Goal: Transaction & Acquisition: Purchase product/service

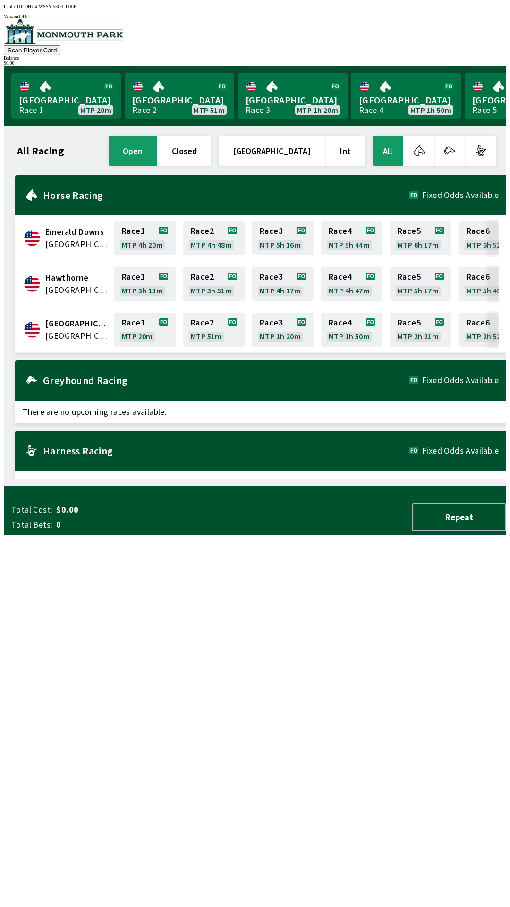
click at [70, 91] on link "[GEOGRAPHIC_DATA] Race 1 MTP 20m" at bounding box center [66, 95] width 110 height 45
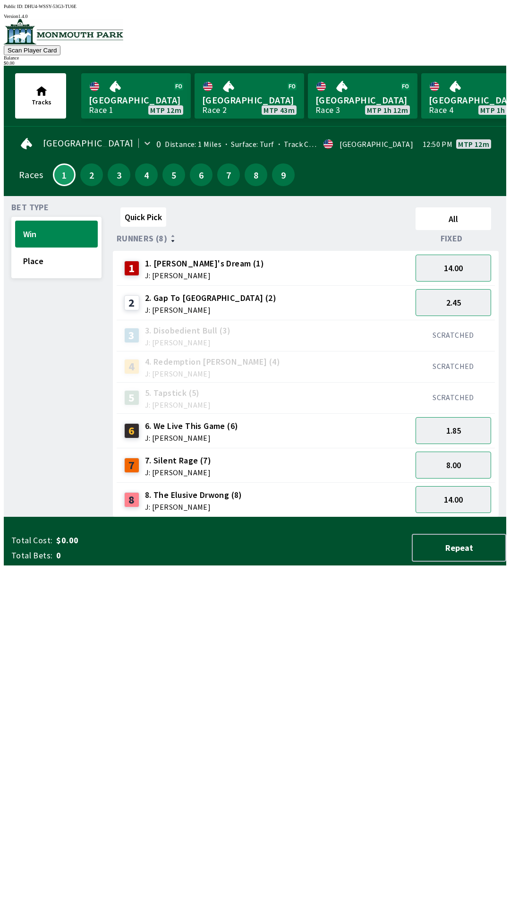
click at [118, 83] on link "[GEOGRAPHIC_DATA] Race 1 MTP 12m" at bounding box center [136, 95] width 110 height 45
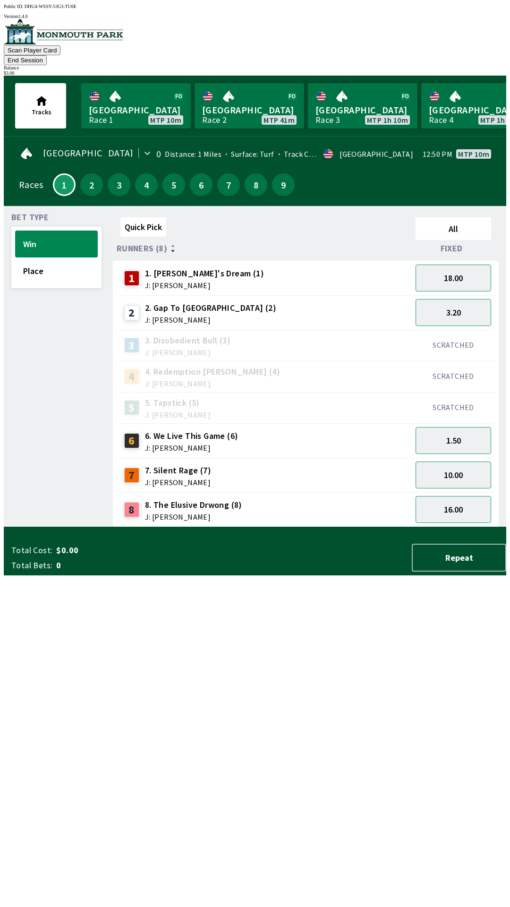
click at [225, 301] on div "2 2. Gap To Gap (2) J: [PERSON_NAME]" at bounding box center [264, 313] width 288 height 24
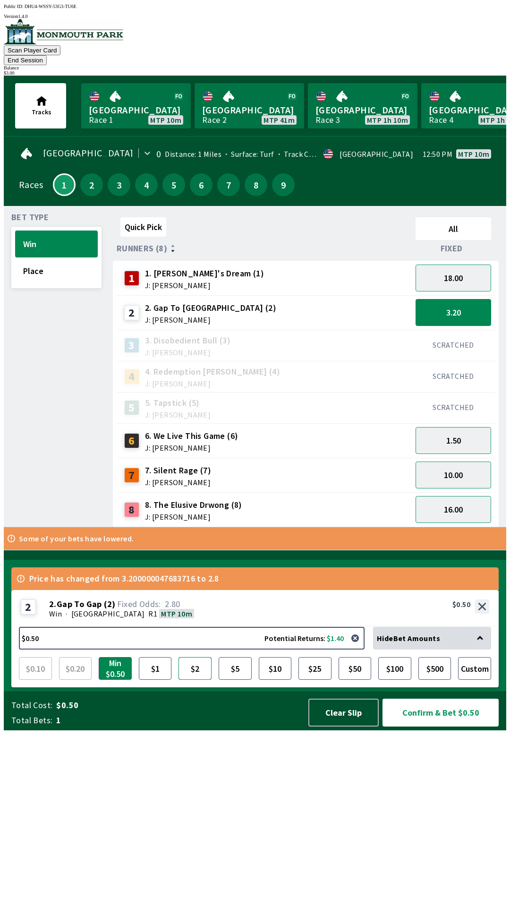
click at [196, 680] on button "$2" at bounding box center [195, 668] width 33 height 23
click at [440, 726] on button "Confirm & Bet $2.00" at bounding box center [441, 712] width 116 height 28
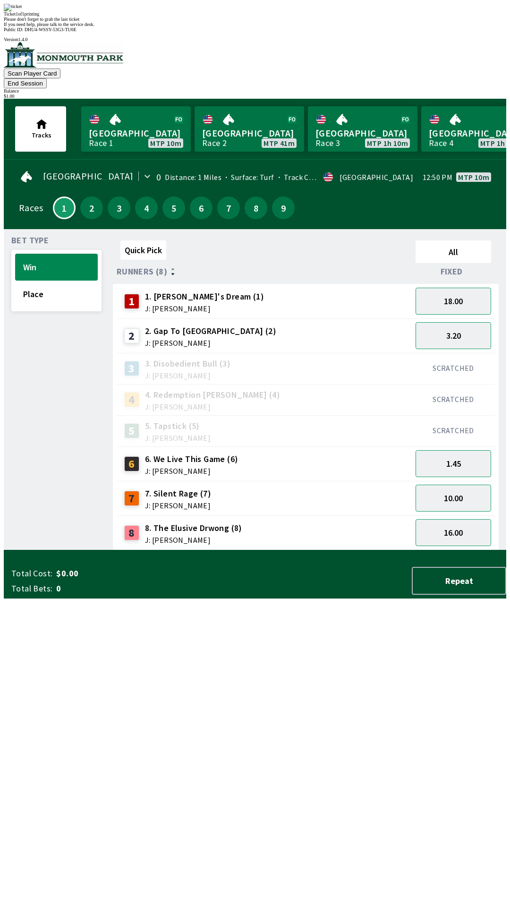
click at [370, 550] on div "Quick Pick All Runners (8) Fixed 1 1. [PERSON_NAME]'s Dream (1) J: [PERSON_NAME…" at bounding box center [309, 394] width 393 height 314
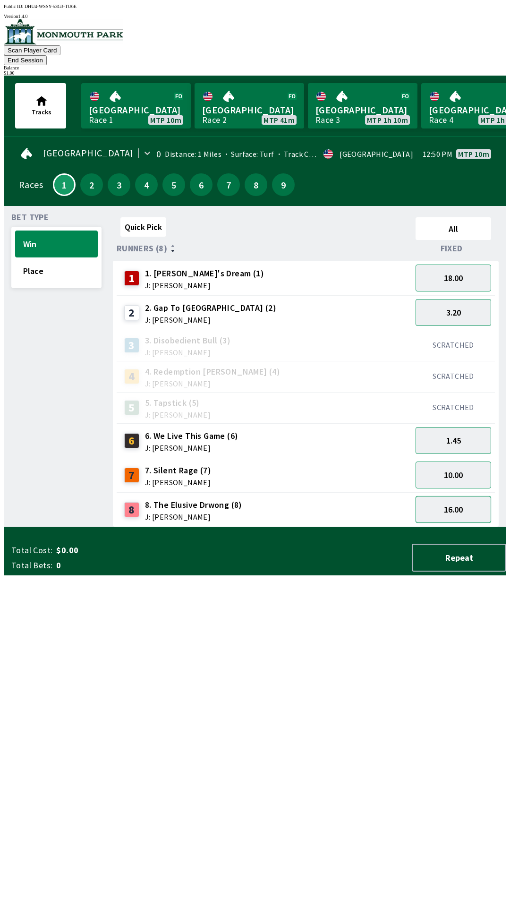
click at [456, 496] on button "16.00" at bounding box center [454, 509] width 76 height 27
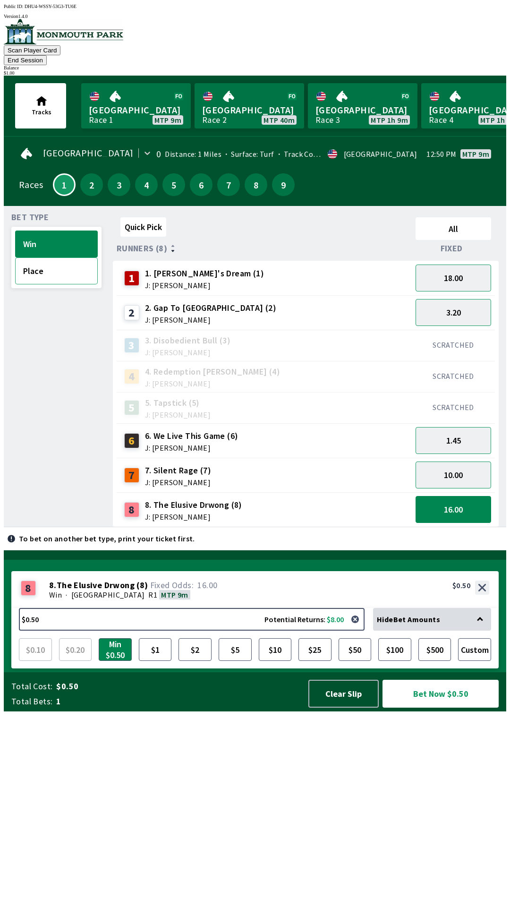
click at [76, 258] on button "Place" at bounding box center [56, 270] width 83 height 27
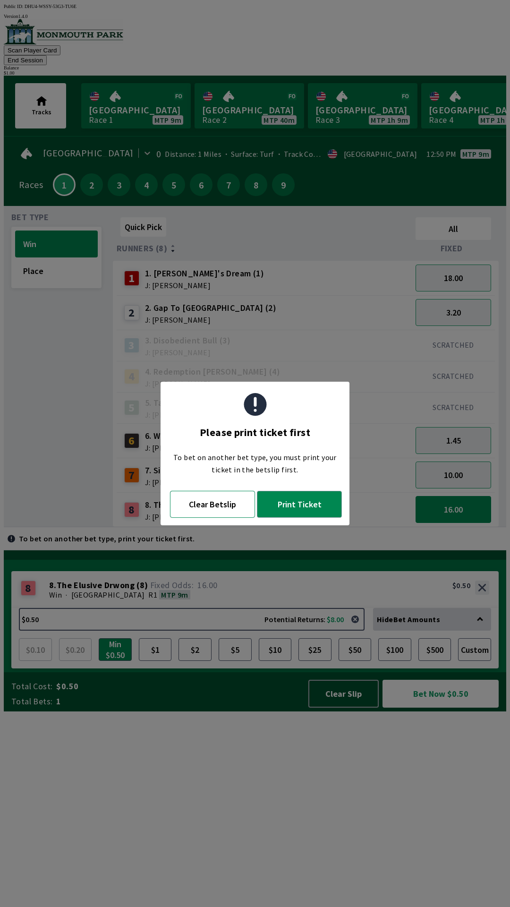
click at [219, 506] on button "Clear Betslip" at bounding box center [212, 504] width 85 height 27
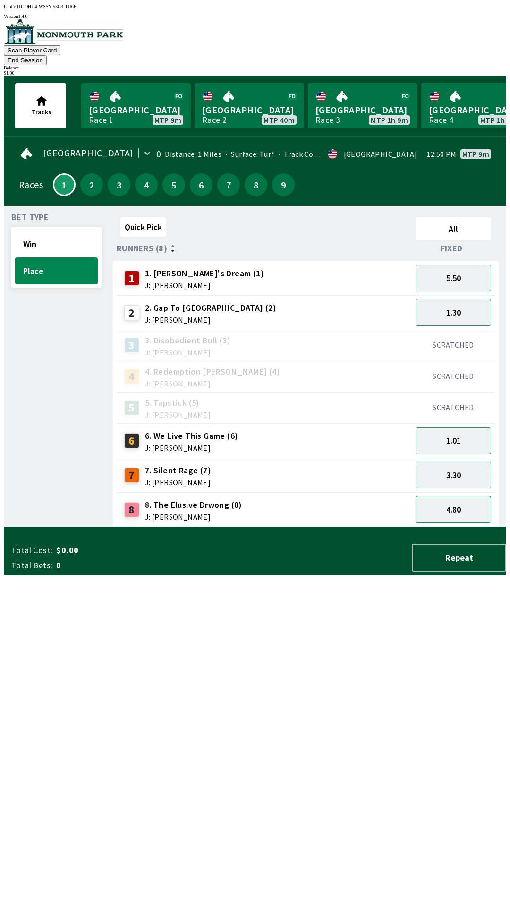
click at [445, 504] on button "4.80" at bounding box center [454, 509] width 76 height 27
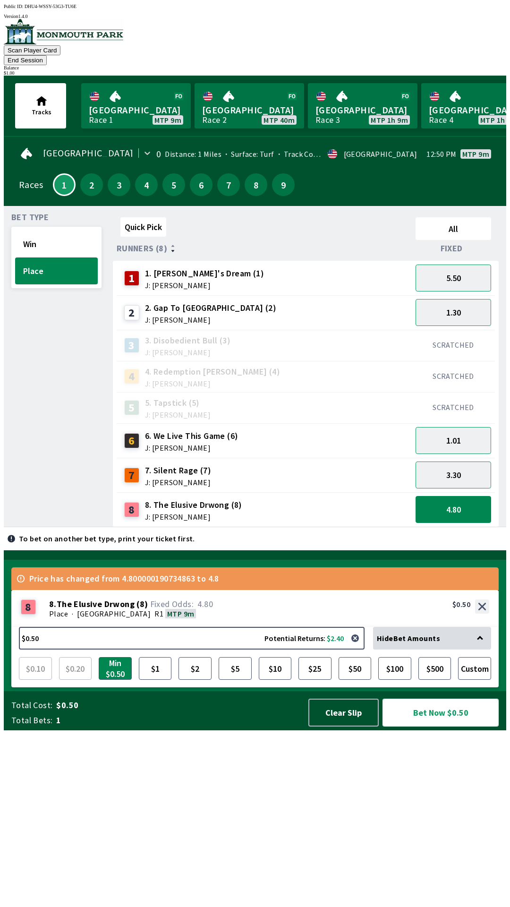
click at [429, 726] on button "Bet Now $0.50" at bounding box center [441, 712] width 116 height 28
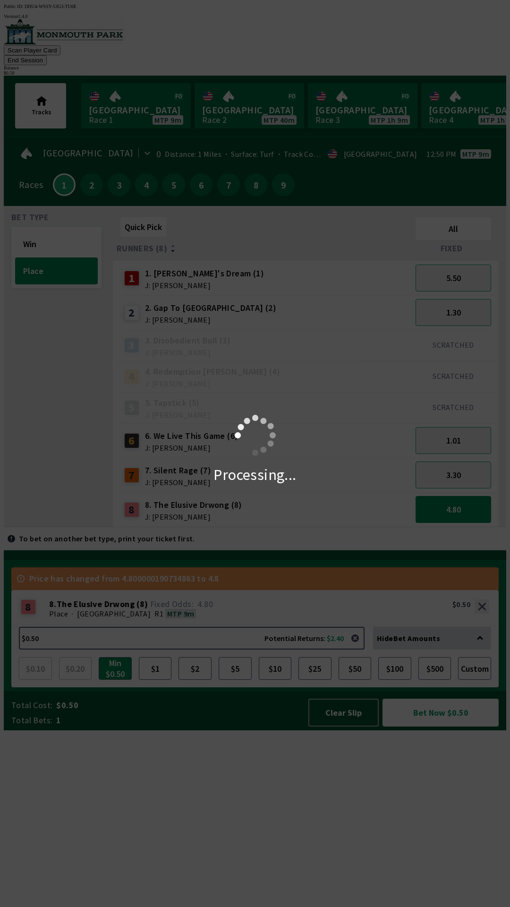
click at [383, 698] on button "Bet Now $0.50" at bounding box center [441, 712] width 116 height 28
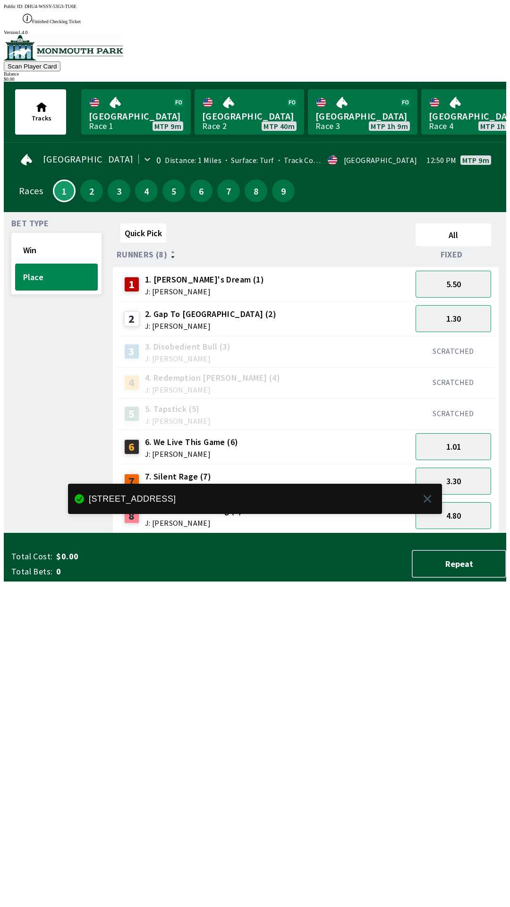
click at [311, 533] on div "Quick Pick All Runners (8) Fixed 1 1. [PERSON_NAME]'s Dream (1) J: [PERSON_NAME…" at bounding box center [309, 377] width 393 height 314
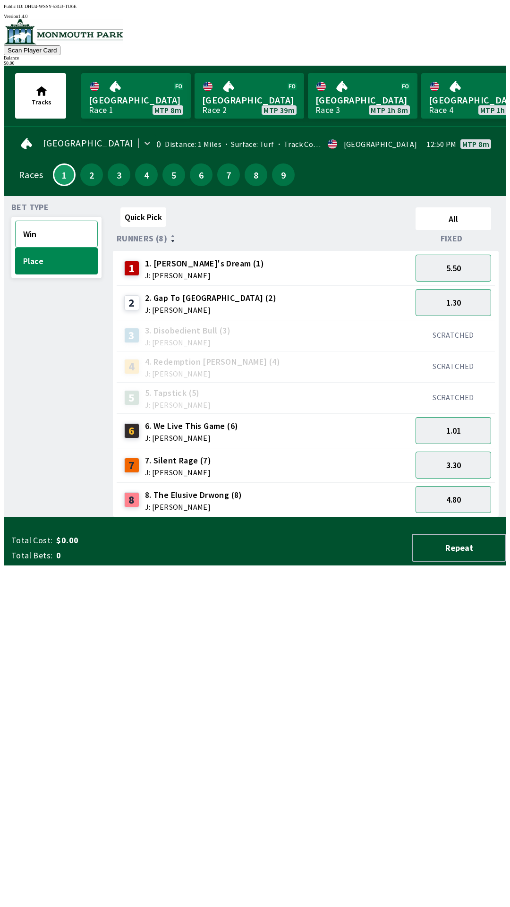
click at [43, 232] on button "Win" at bounding box center [56, 234] width 83 height 27
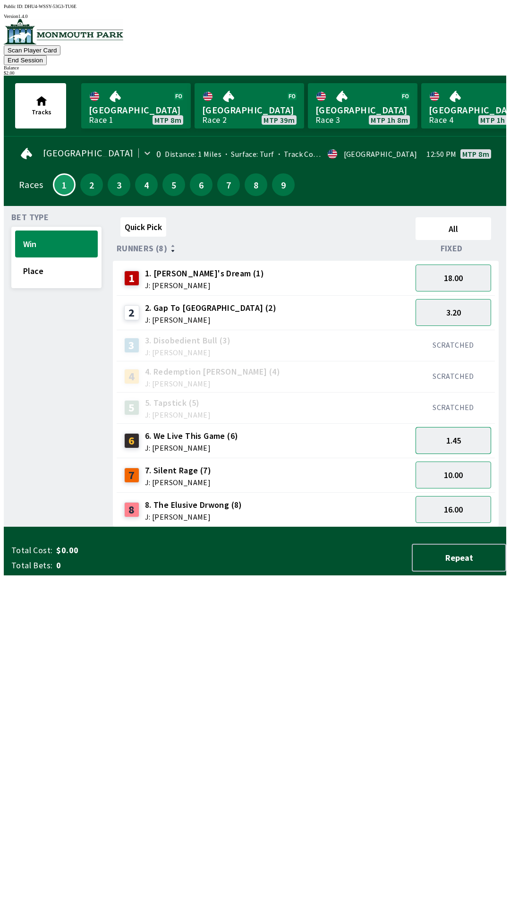
click at [463, 427] on button "1.45" at bounding box center [454, 440] width 76 height 27
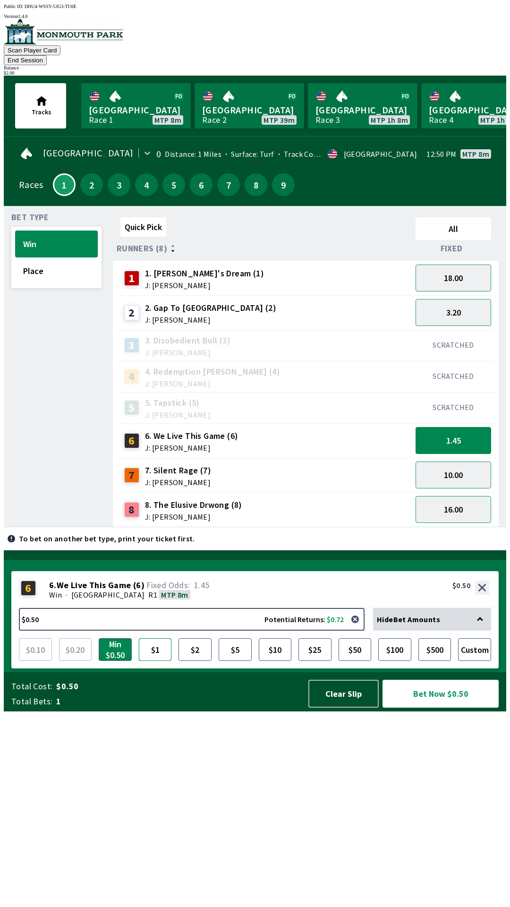
click at [153, 661] on button "$1" at bounding box center [155, 649] width 33 height 23
click at [437, 707] on button "Bet Now $1.00" at bounding box center [441, 694] width 116 height 28
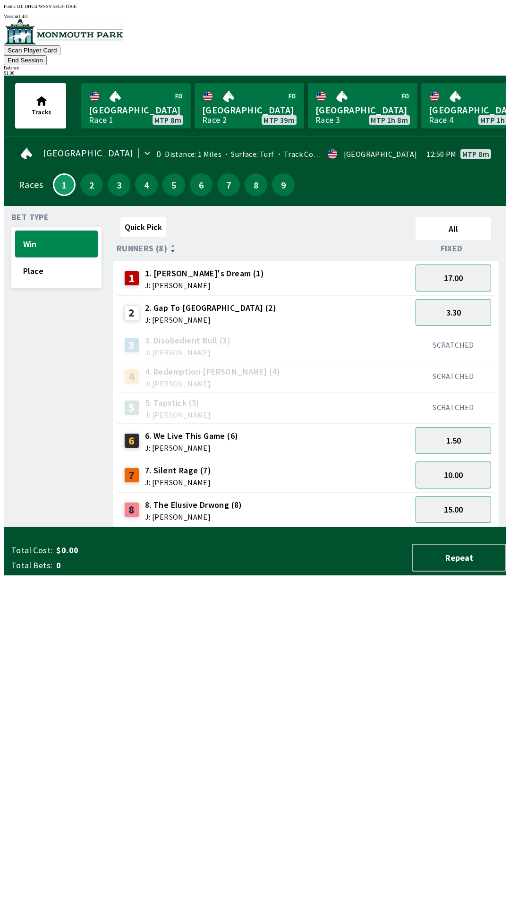
click at [427, 527] on div "Quick Pick All Runners (8) Fixed 1 1. [PERSON_NAME]'s Dream (1) J: [PERSON_NAME…" at bounding box center [309, 370] width 393 height 314
click at [48, 263] on button "Place" at bounding box center [56, 270] width 83 height 27
click at [459, 461] on button "3.20" at bounding box center [454, 474] width 76 height 27
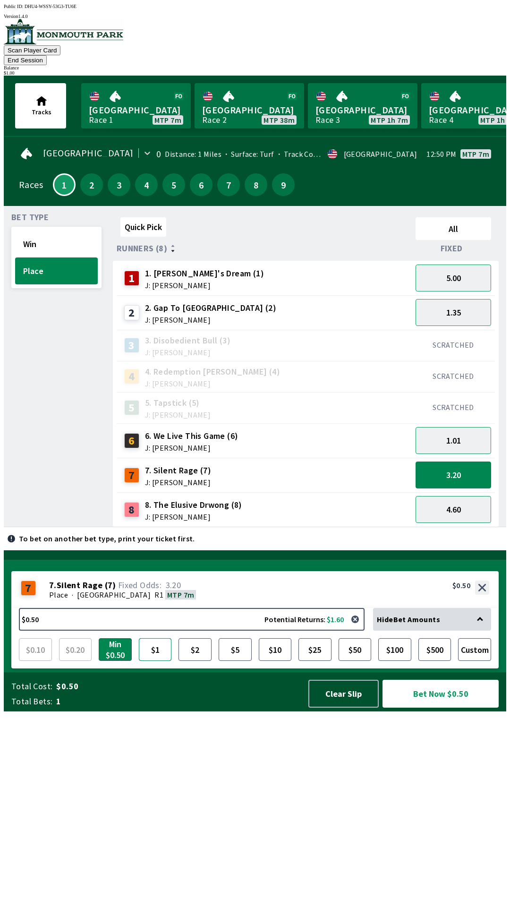
click at [148, 661] on button "$1" at bounding box center [155, 649] width 33 height 23
click at [455, 707] on button "Bet Now $1.00" at bounding box center [441, 694] width 116 height 28
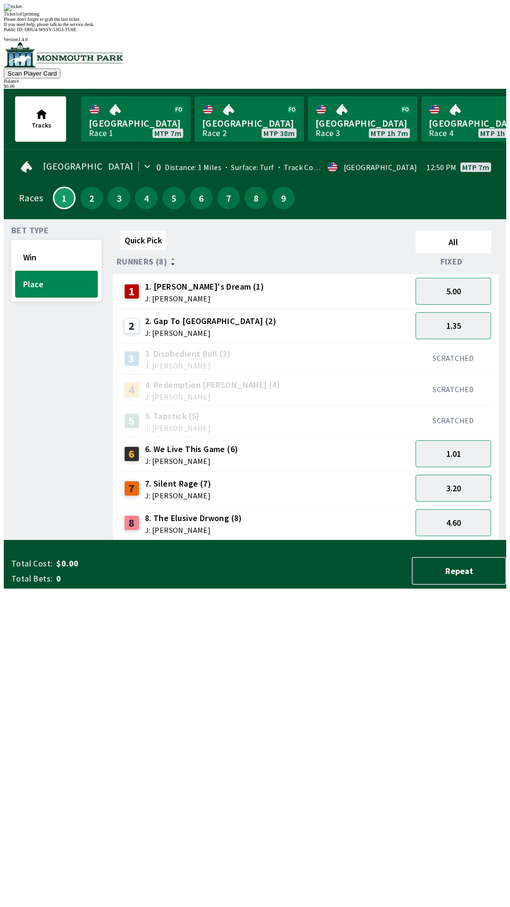
click at [420, 540] on div "Quick Pick All Runners (8) Fixed 1 1. [PERSON_NAME]'s Dream (1) J: [PERSON_NAME…" at bounding box center [309, 384] width 393 height 314
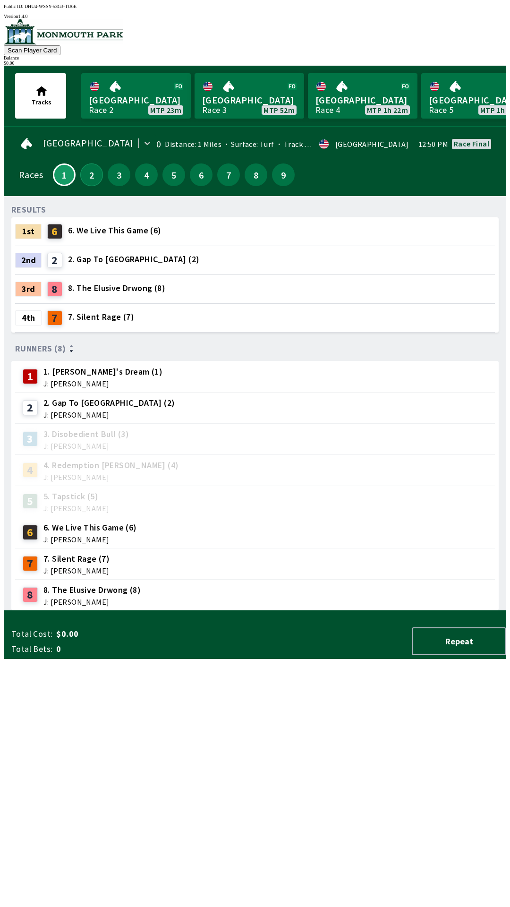
click at [86, 168] on button "2" at bounding box center [91, 174] width 23 height 23
